Goal: Transaction & Acquisition: Subscribe to service/newsletter

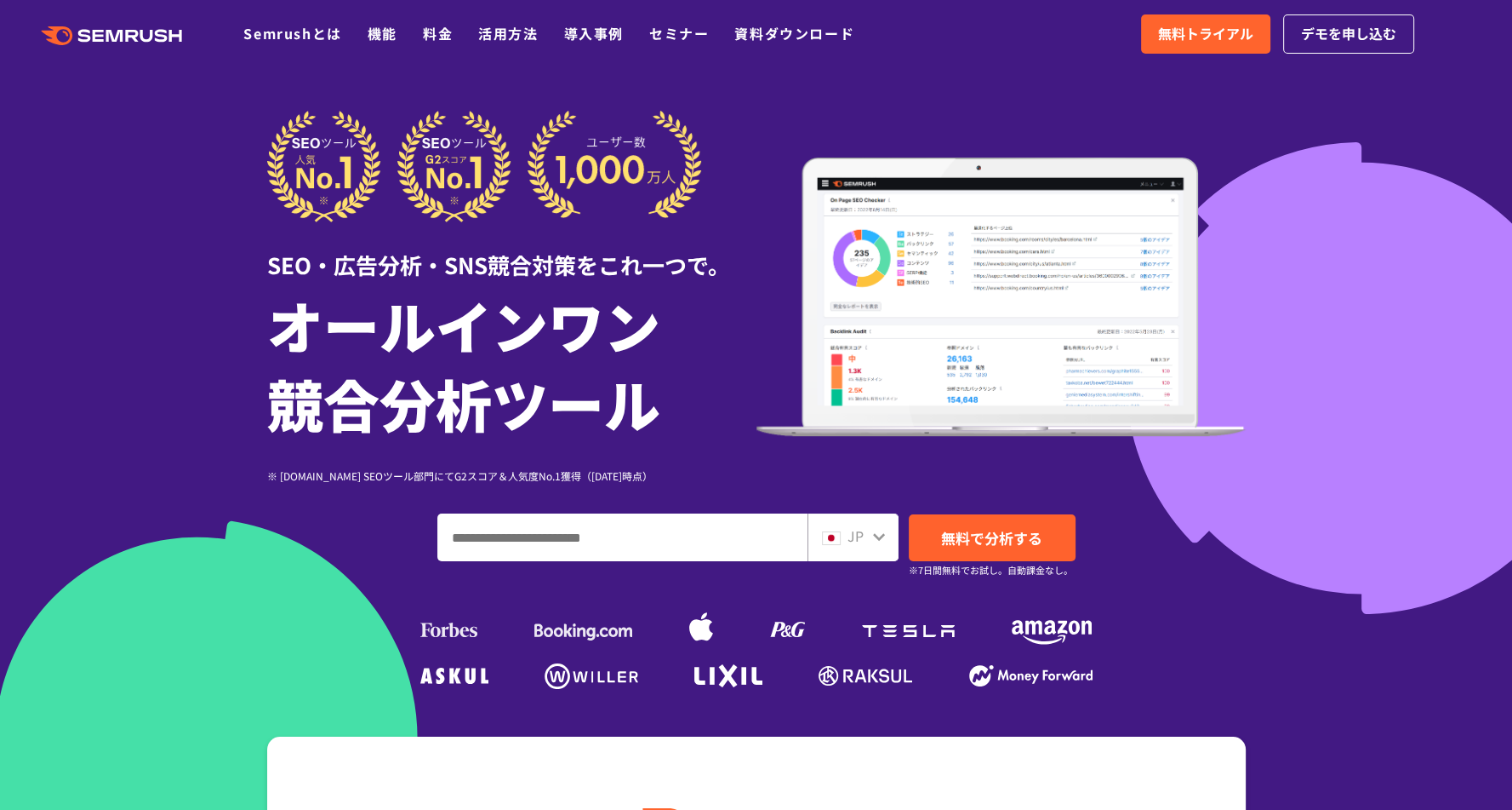
click at [421, 31] on ul "Semrushとは 機能 料金 活用方法 導入事例 セミナー 資料ダウンロード" at bounding box center [561, 34] width 636 height 22
click at [430, 33] on link "料金" at bounding box center [437, 33] width 30 height 20
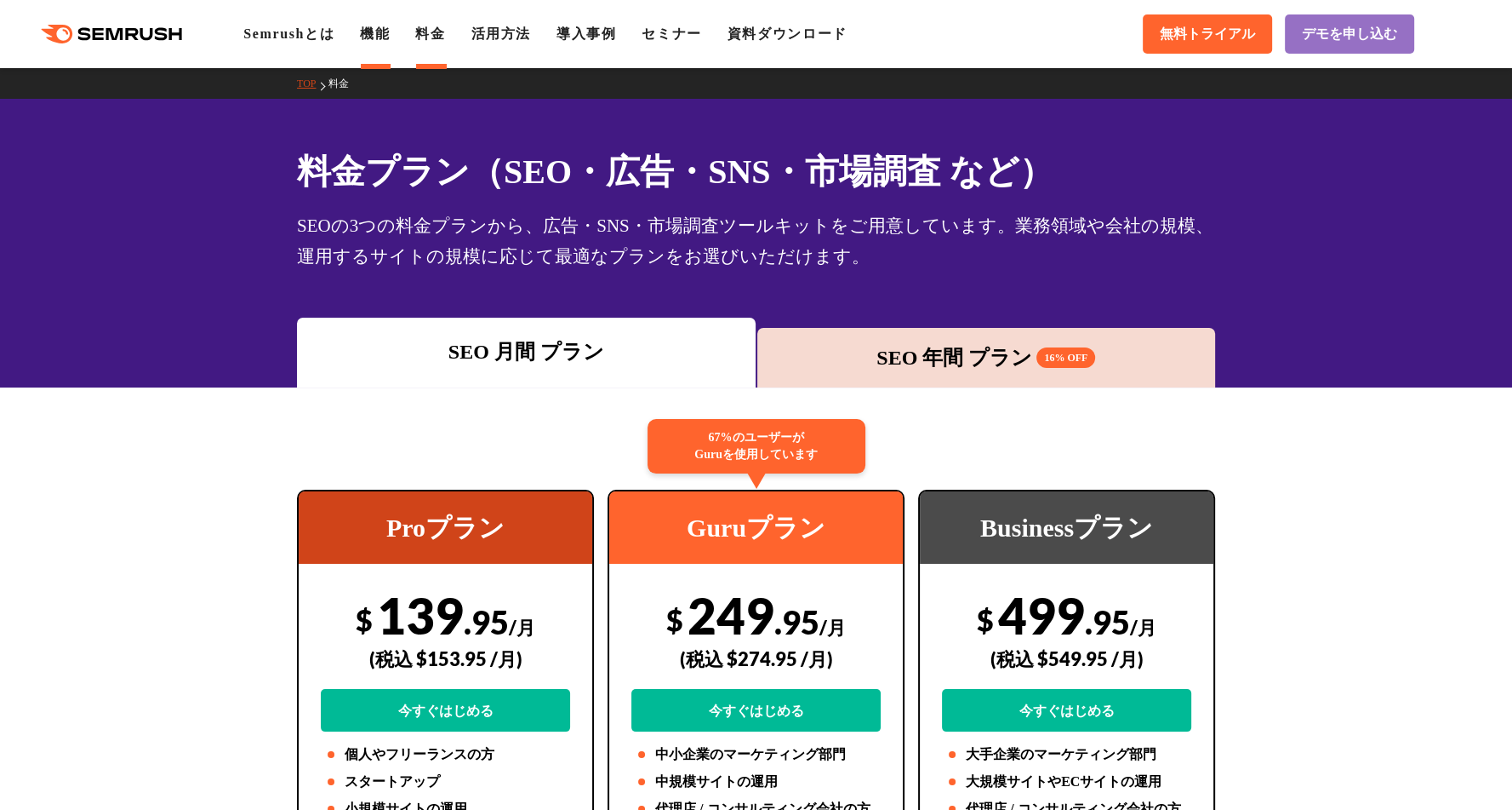
click at [381, 27] on link "機能" at bounding box center [375, 34] width 30 height 14
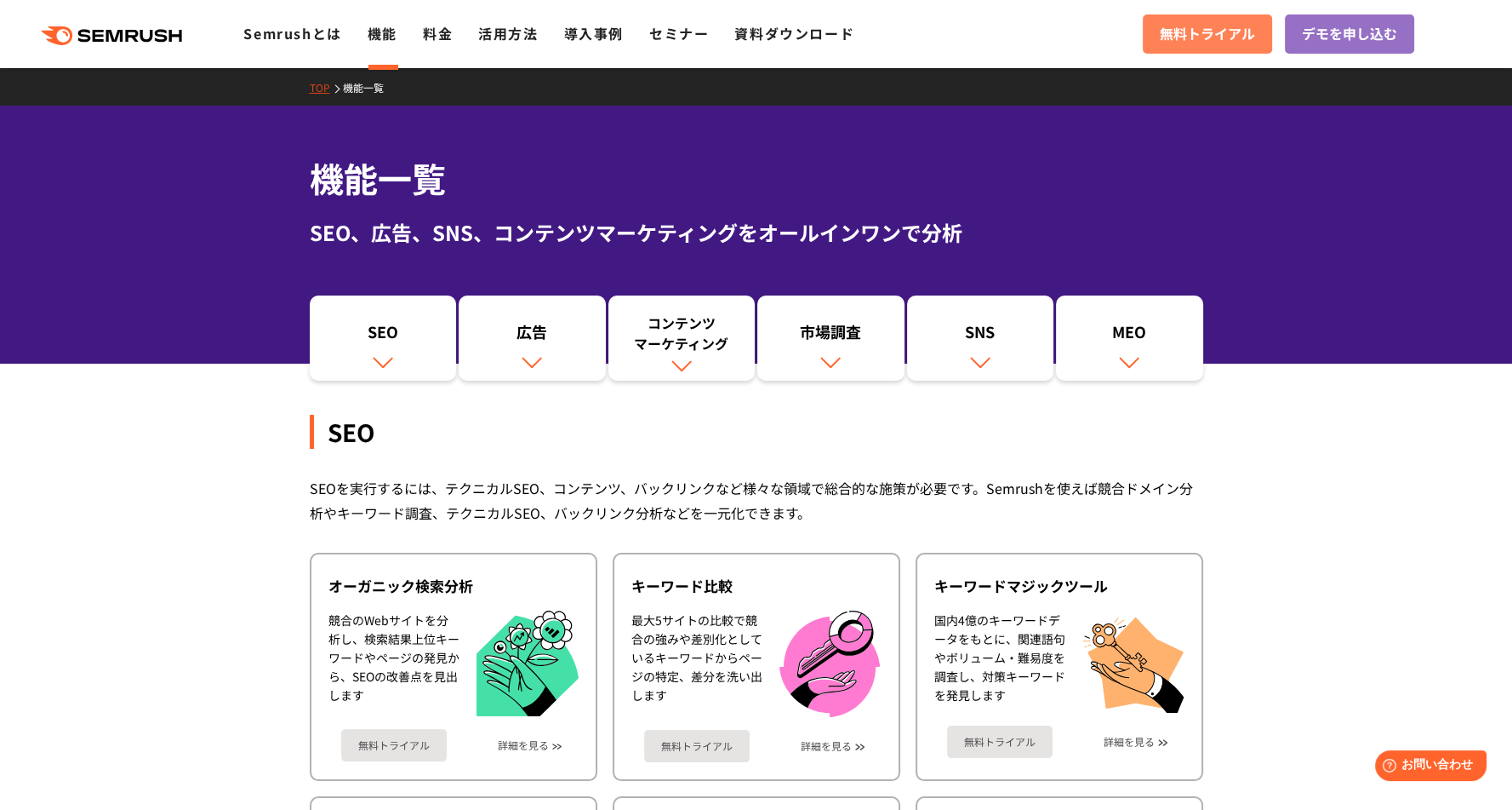
click at [1185, 36] on span "無料トライアル" at bounding box center [1206, 34] width 95 height 22
